Goal: Book appointment/travel/reservation

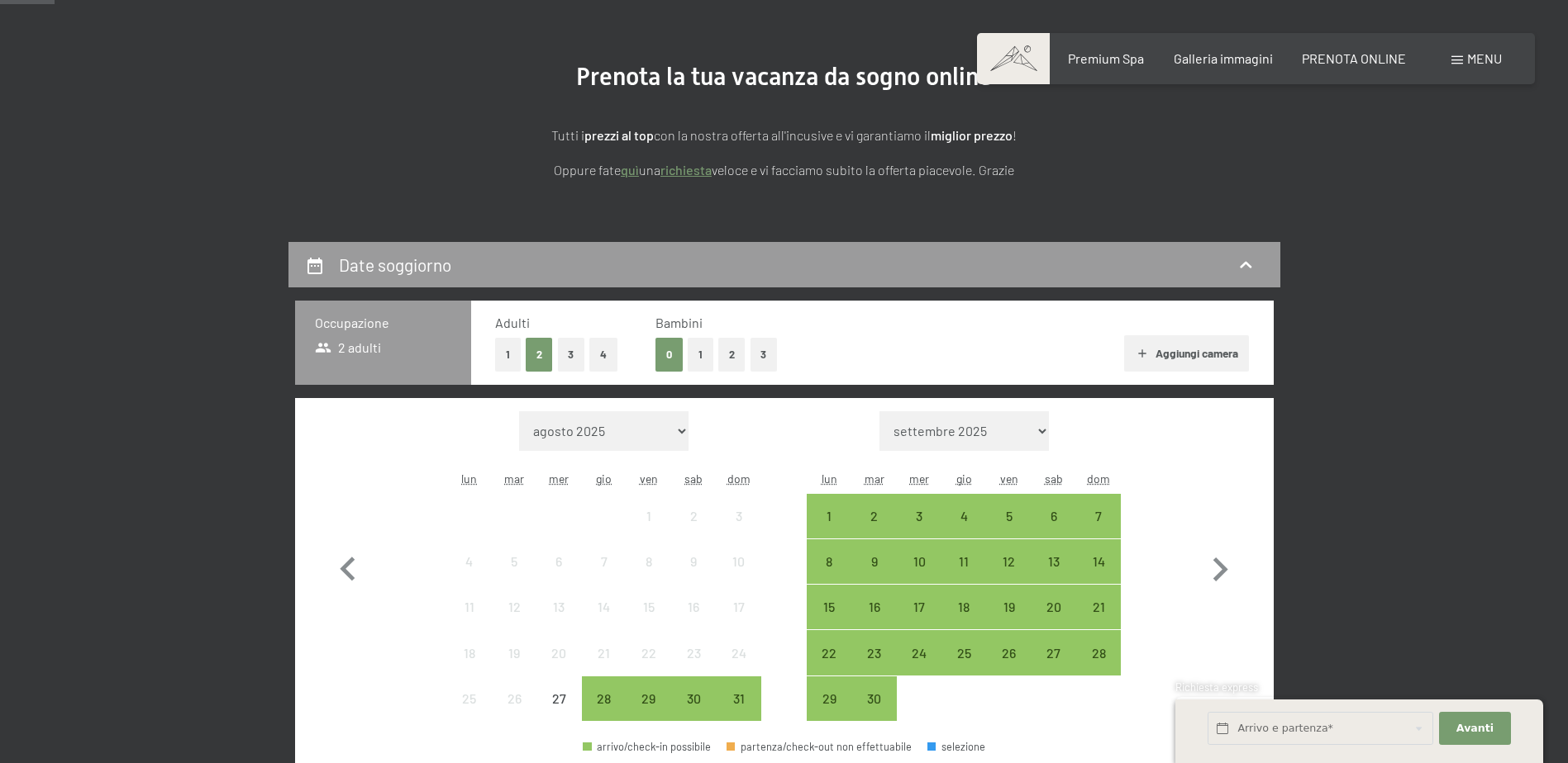
scroll to position [247, 0]
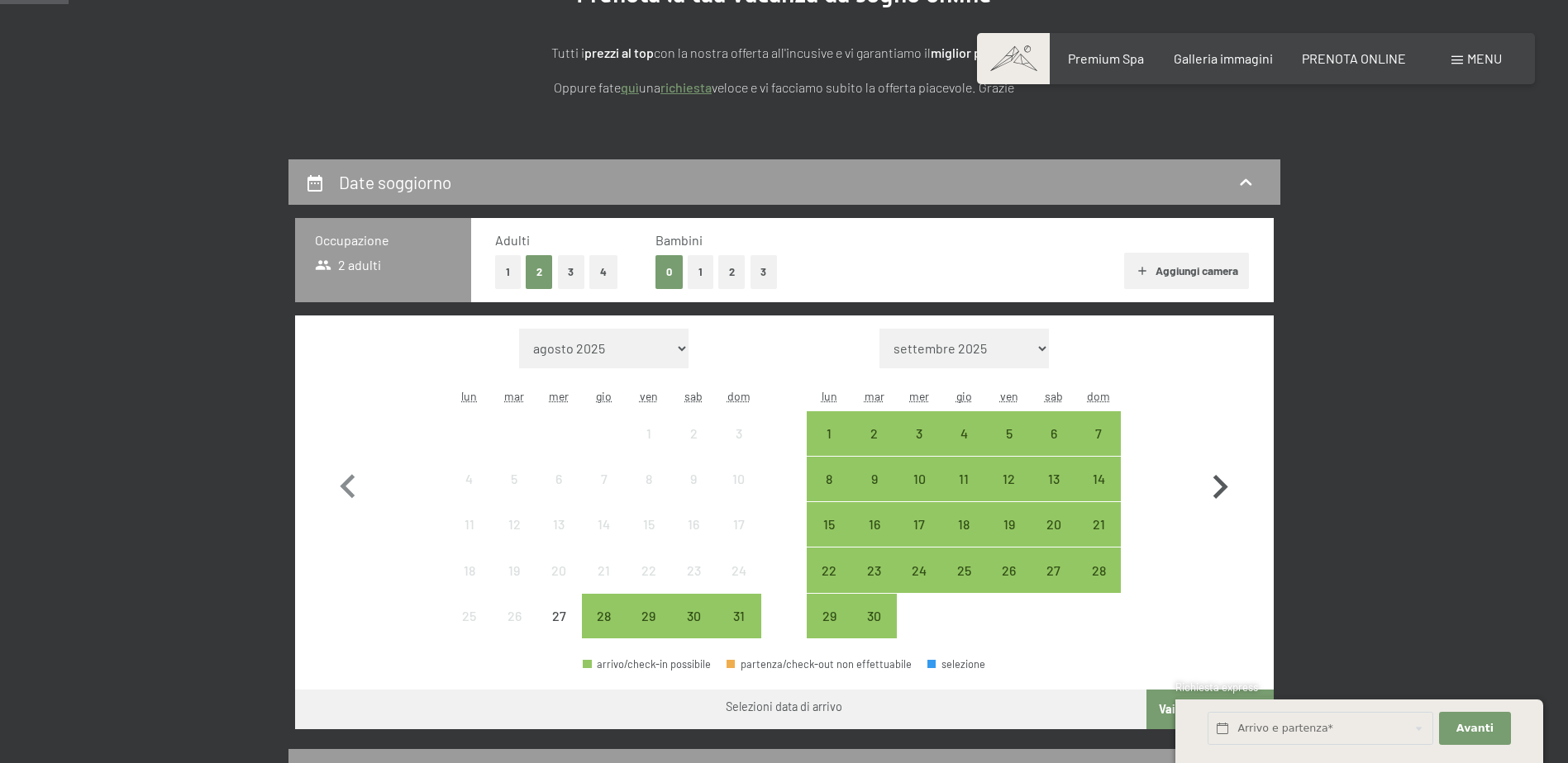
click at [1220, 484] on icon "button" at bounding box center [1220, 486] width 15 height 23
select select "2025-09-01"
select select "2025-10-01"
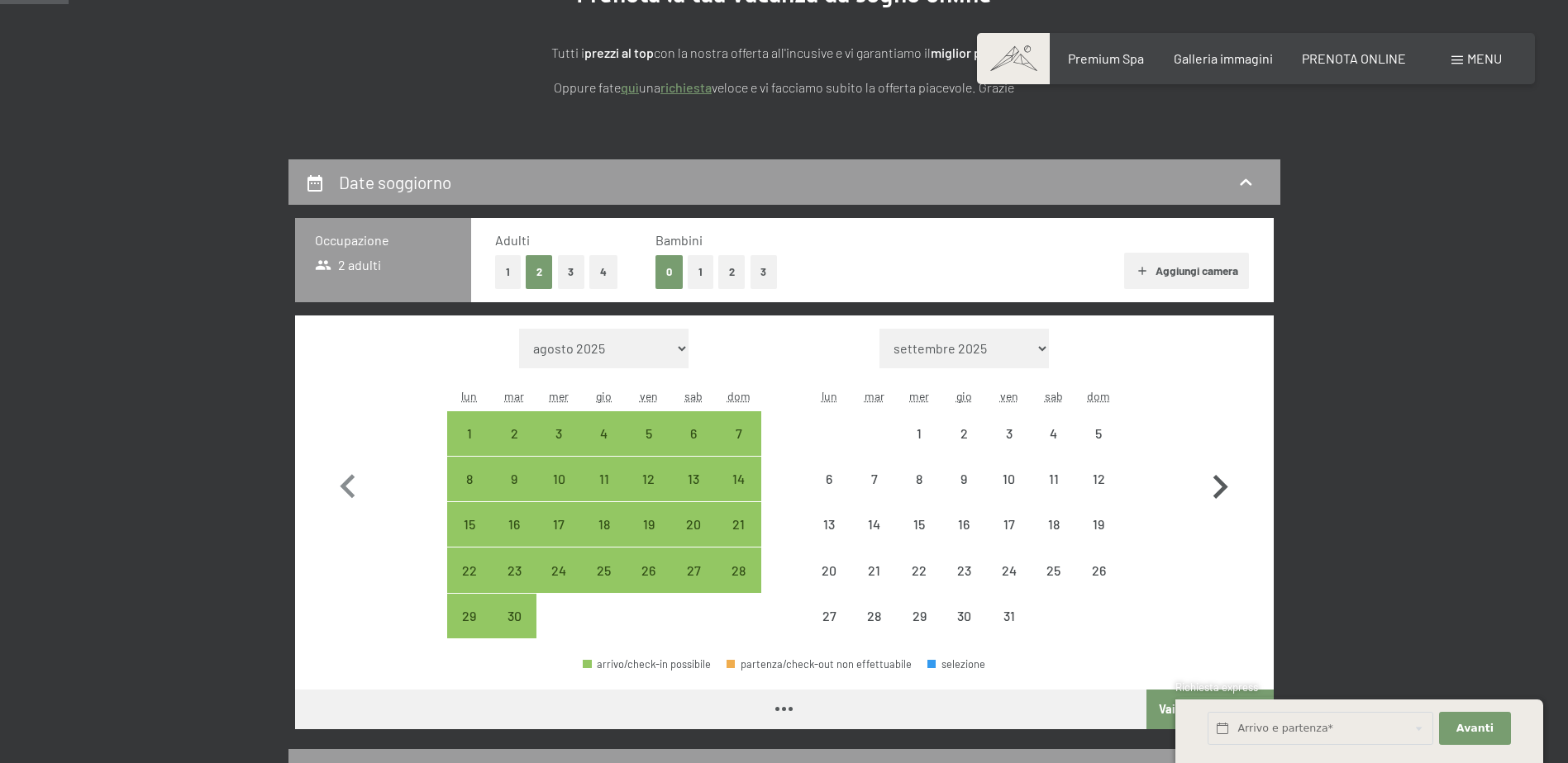
click at [1220, 484] on icon "button" at bounding box center [1220, 486] width 15 height 23
select select "2025-10-01"
select select "2025-11-01"
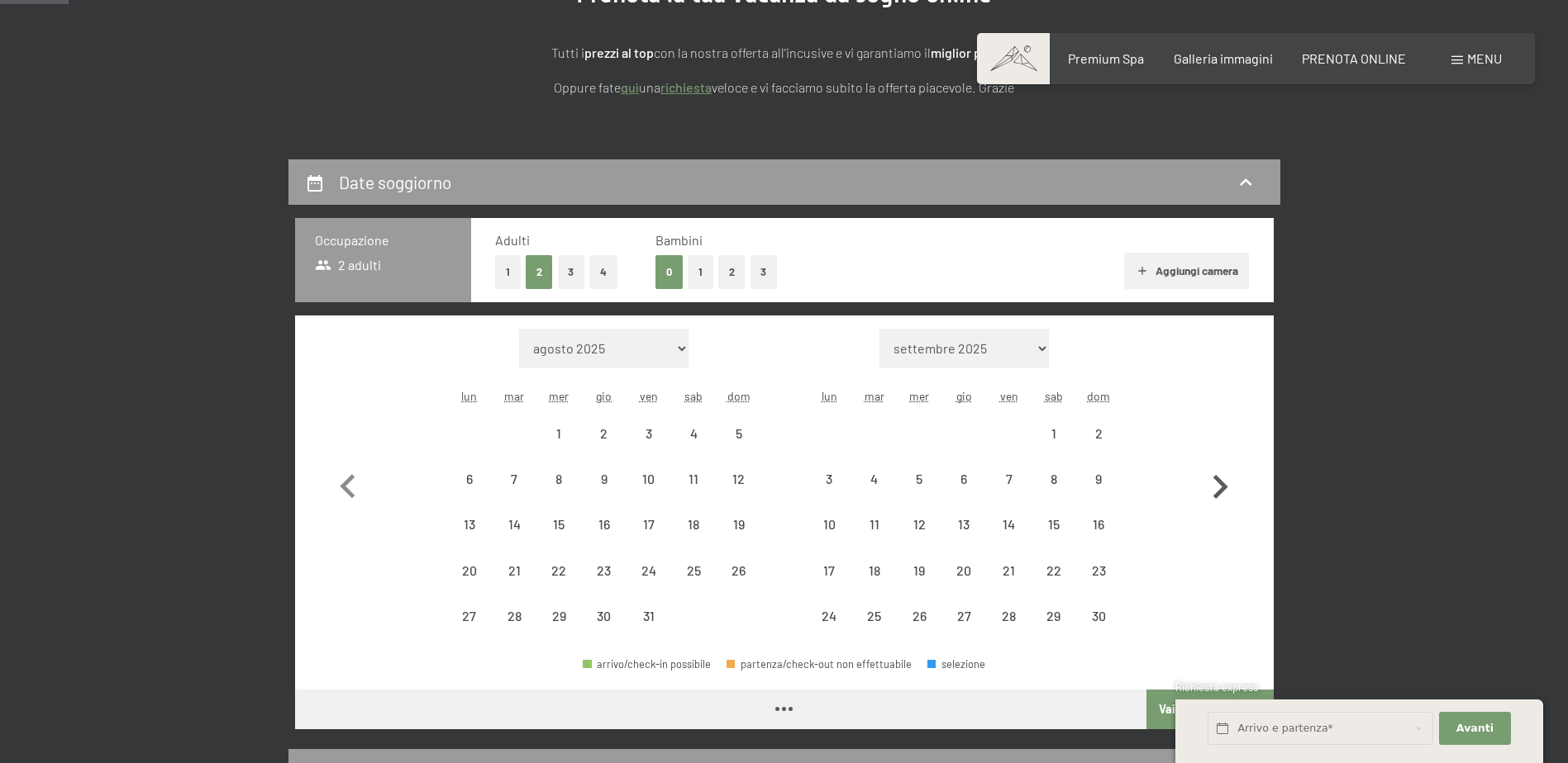
select select "2025-10-01"
select select "2025-11-01"
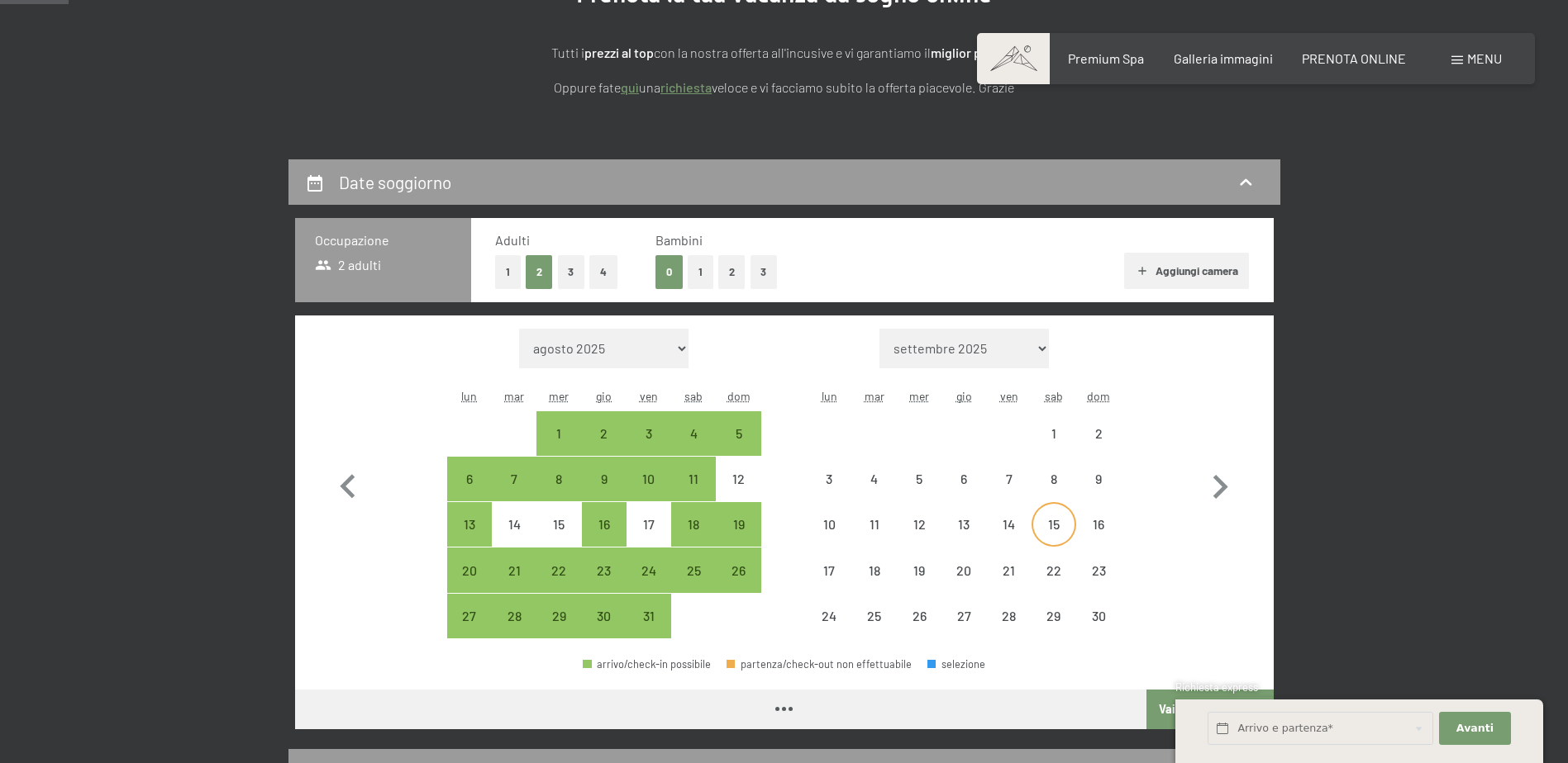
select select "2025-10-01"
select select "2025-11-01"
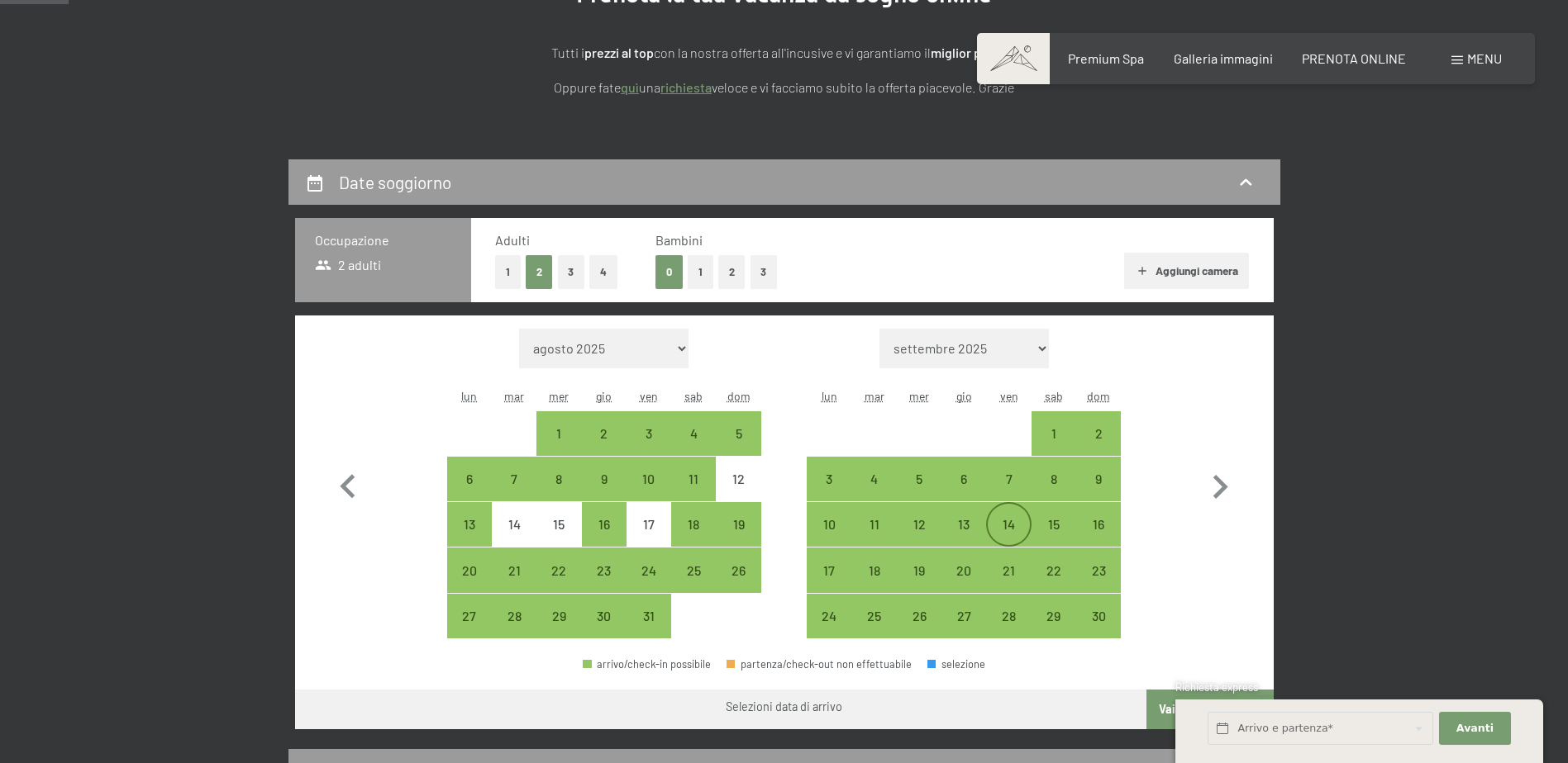
click at [1003, 528] on div "14" at bounding box center [1008, 538] width 41 height 41
select select "2025-10-01"
select select "2025-11-01"
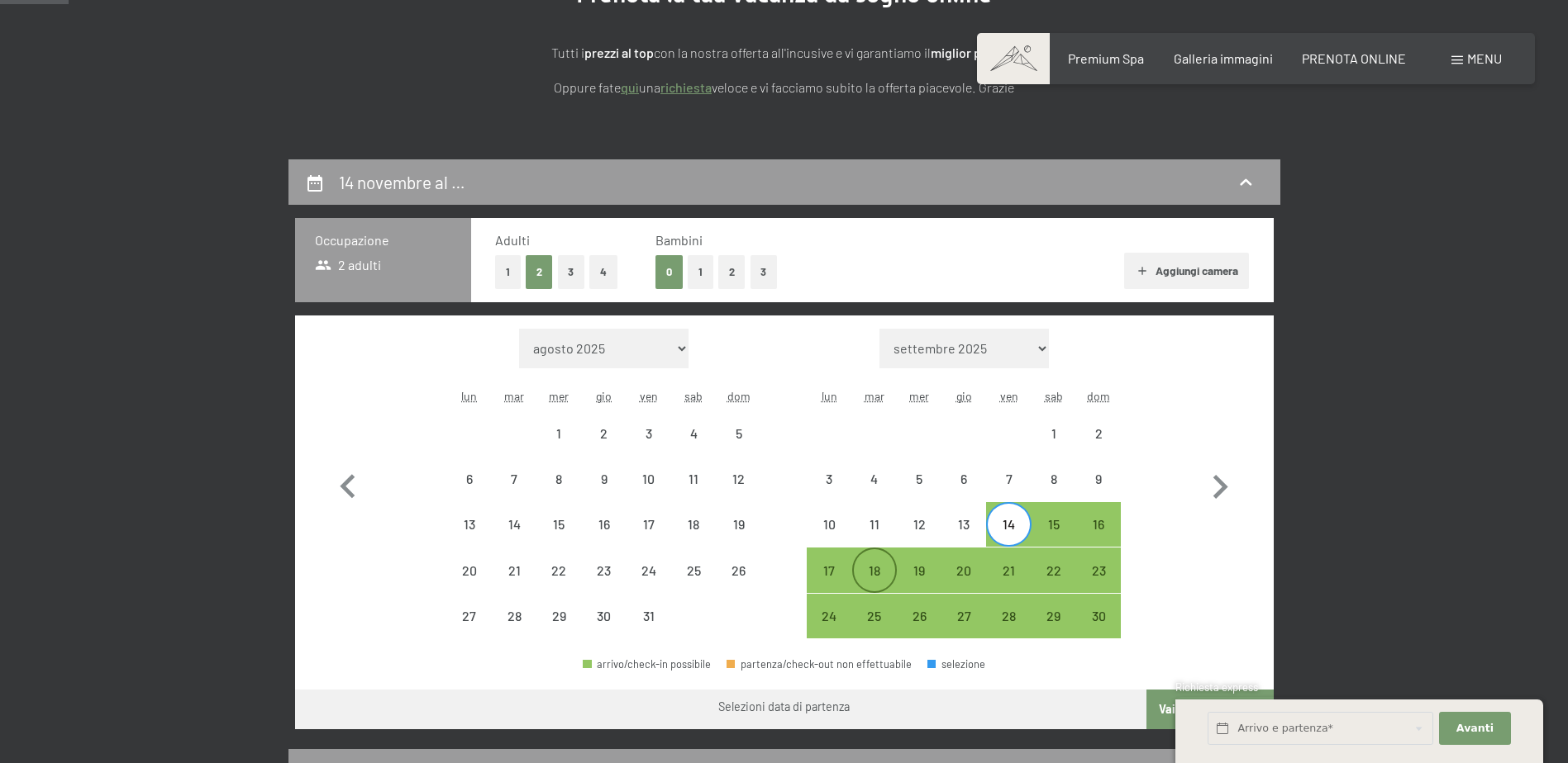
click at [880, 567] on div "18" at bounding box center [874, 585] width 41 height 41
select select "2025-10-01"
select select "2025-11-01"
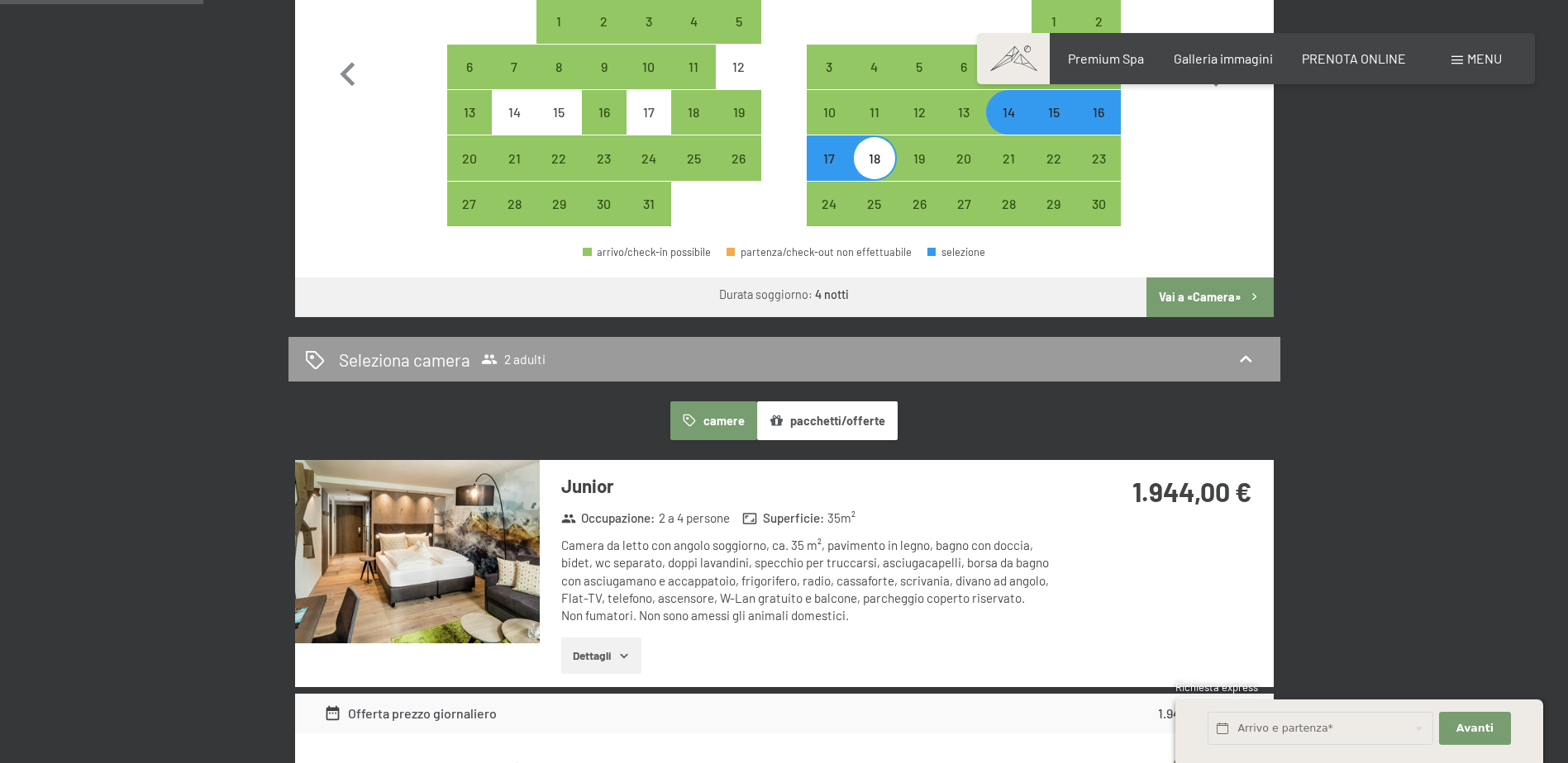
scroll to position [660, 0]
click at [848, 425] on button "pacchetti/offerte" at bounding box center [827, 420] width 141 height 38
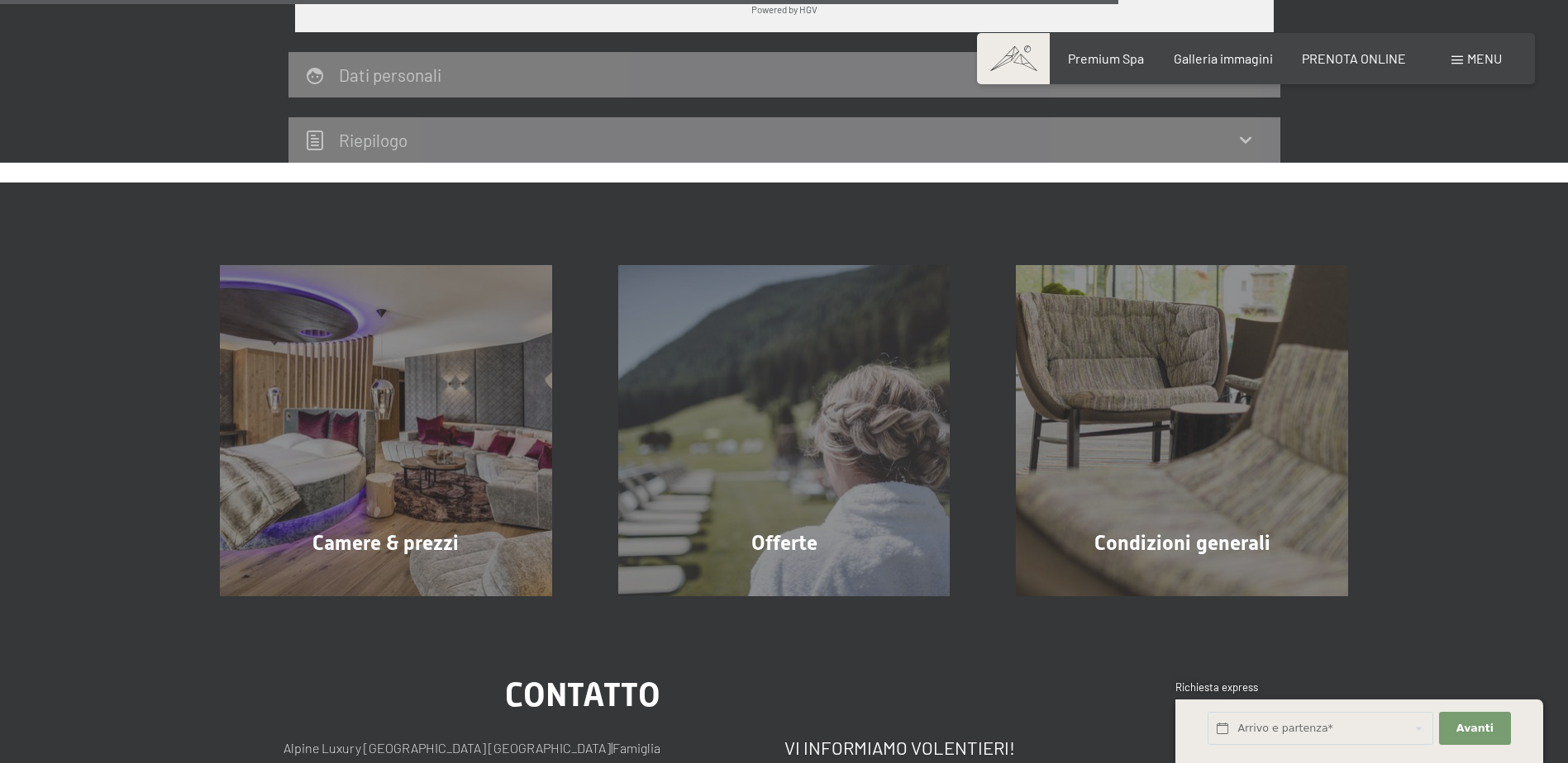
scroll to position [1569, 0]
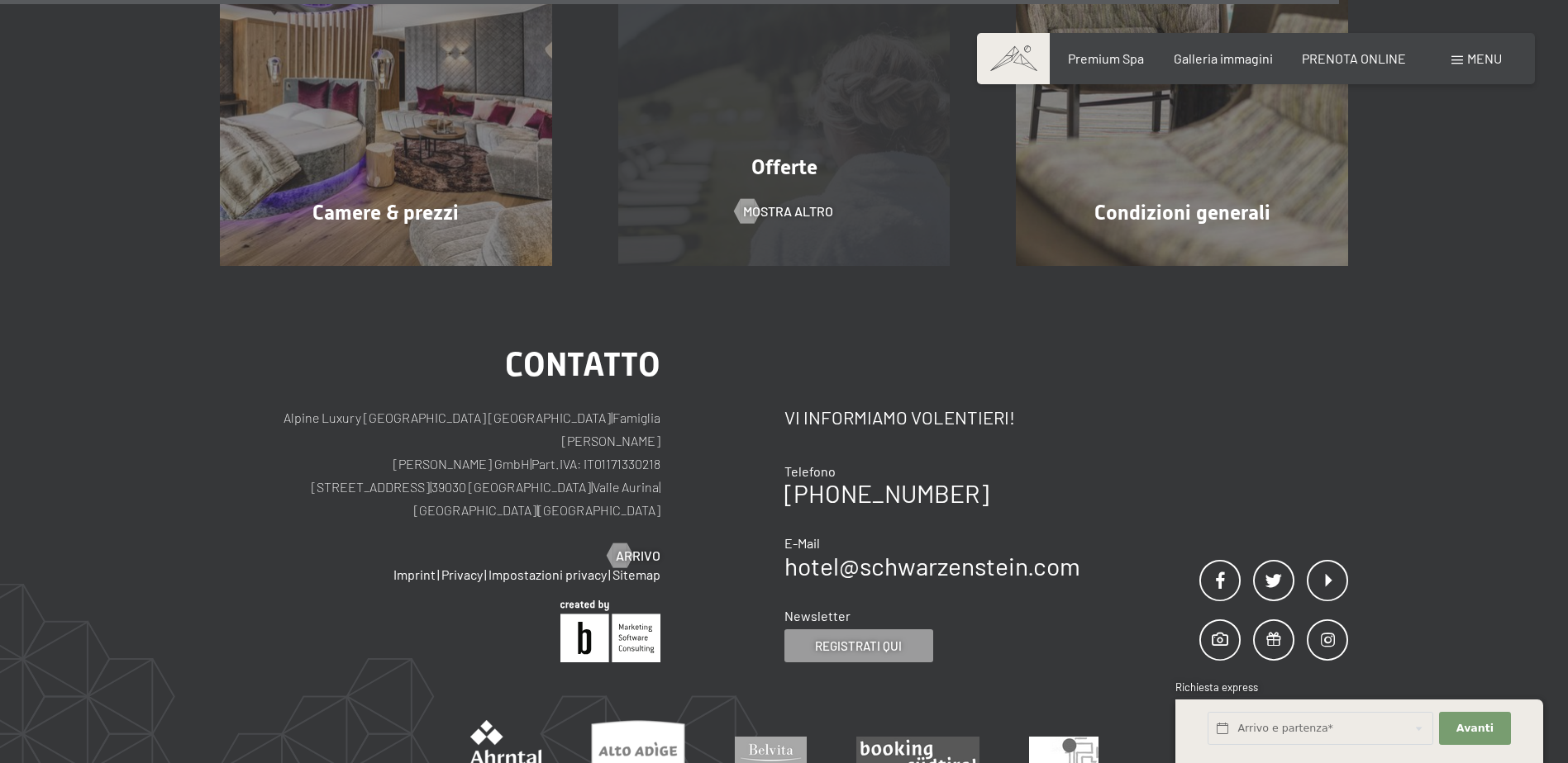
drag, startPoint x: 799, startPoint y: 167, endPoint x: 802, endPoint y: 201, distance: 34.1
click at [799, 167] on span "Offerte" at bounding box center [785, 167] width 67 height 23
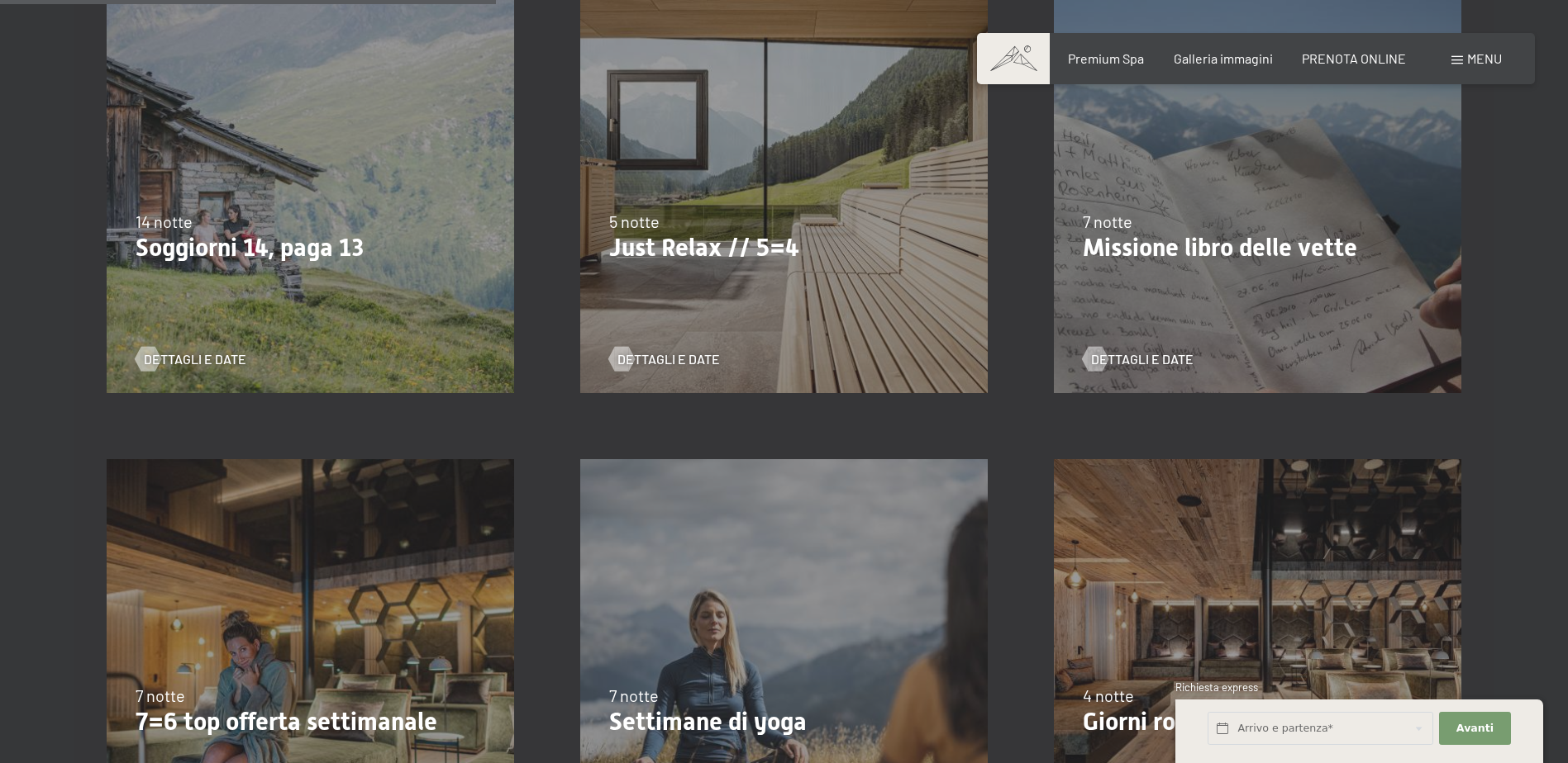
scroll to position [1239, 0]
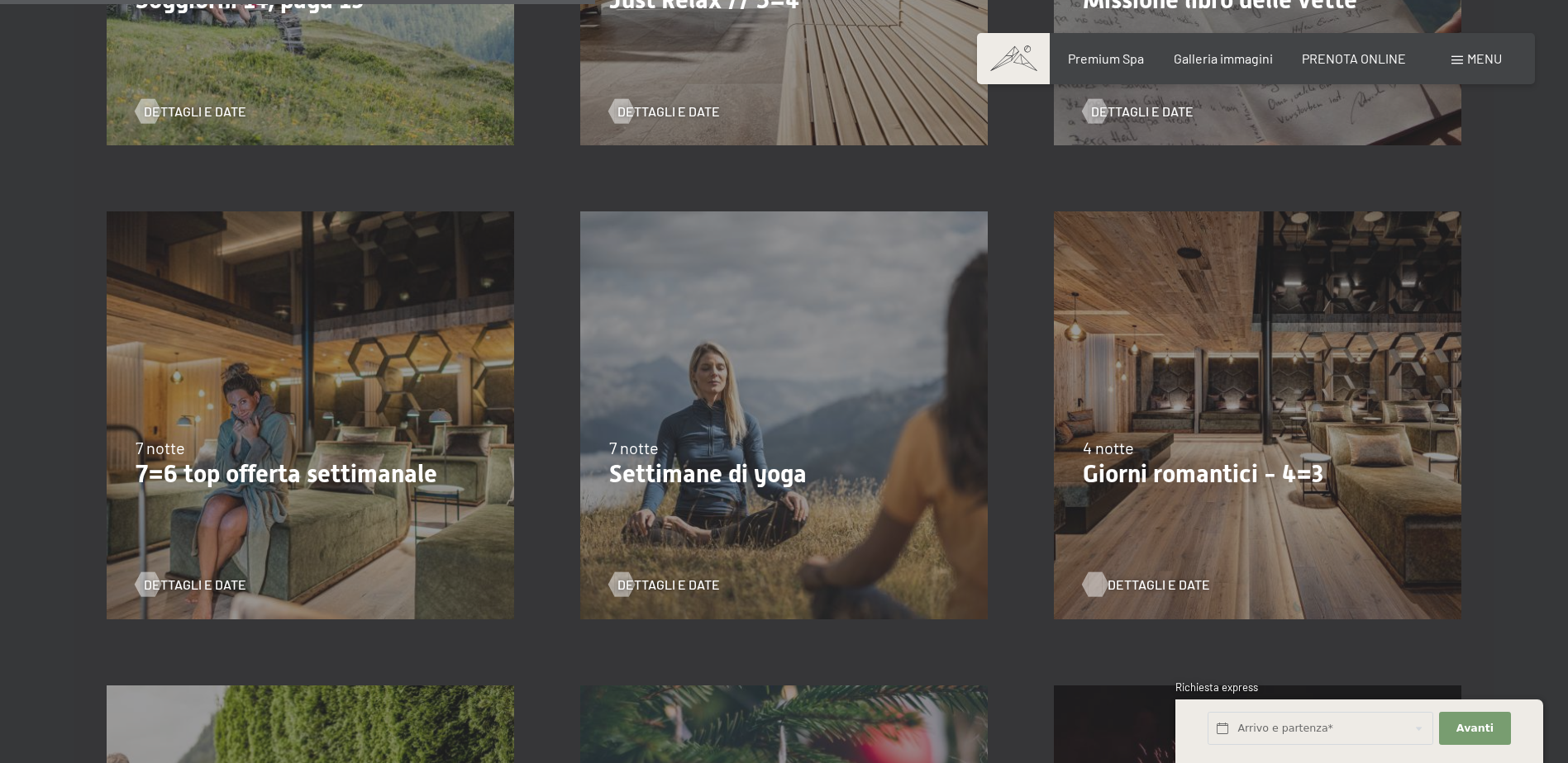
click at [1138, 581] on span "Dettagli e Date" at bounding box center [1158, 585] width 103 height 19
